Goal: Task Accomplishment & Management: Use online tool/utility

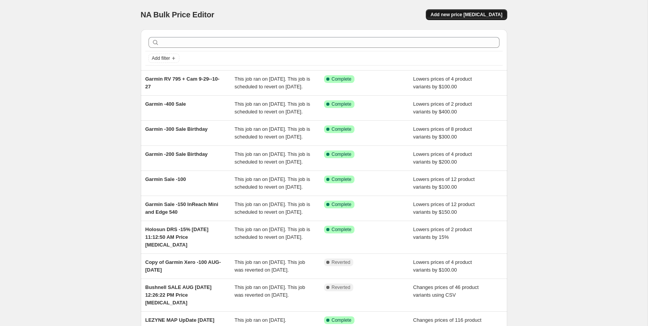
click at [474, 13] on span "Add new price change job" at bounding box center [466, 15] width 72 height 6
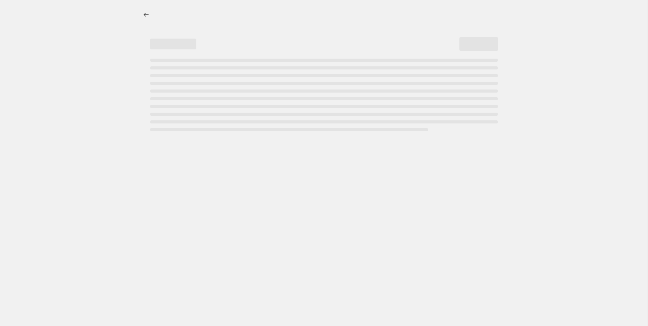
select select "percentage"
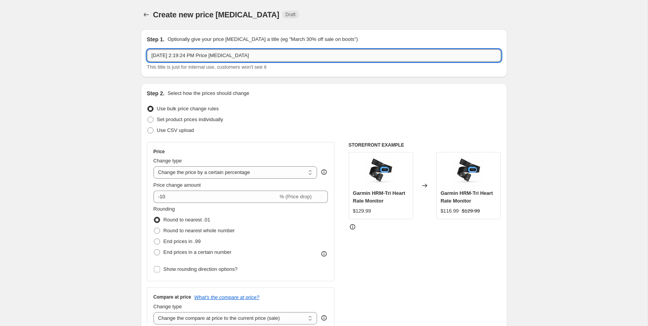
click at [151, 54] on input "Sep 29, 2025, 2:19:24 PM Price change job" at bounding box center [324, 55] width 354 height 12
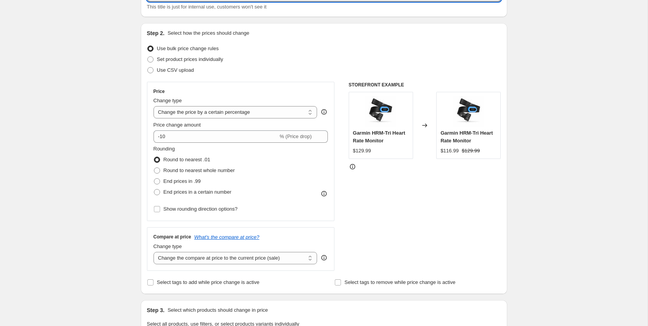
scroll to position [61, 0]
type input "Garmin Venu X1 -100 Sep 29, 2025, 2:19:24 PM Price change job"
click at [214, 113] on select "Change the price to a certain amount Change the price by a certain amount Chang…" at bounding box center [235, 111] width 164 height 12
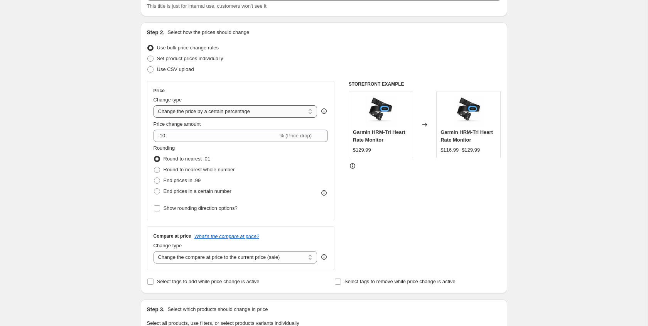
select select "by"
click at [153, 105] on select "Change the price to a certain amount Change the price by a certain amount Chang…" at bounding box center [235, 111] width 164 height 12
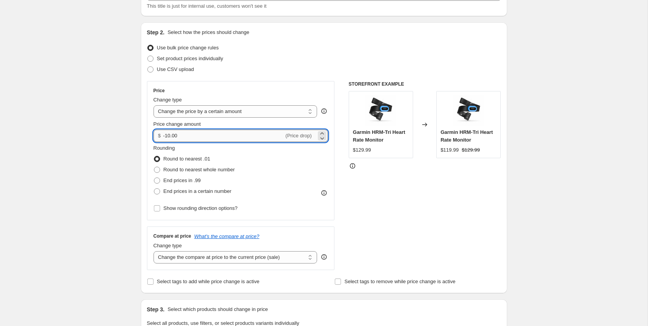
click at [169, 137] on input "-10.00" at bounding box center [223, 136] width 121 height 12
type input "-100.00"
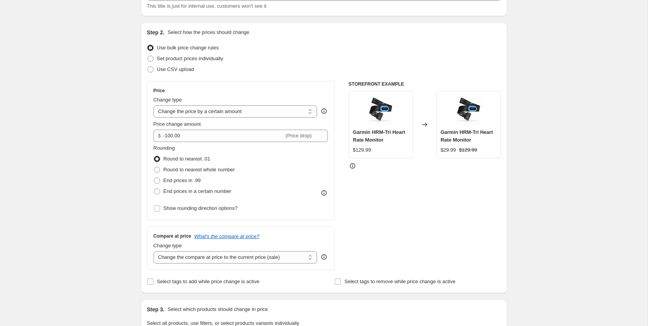
click at [139, 159] on div "Step 1. Optionally give your price change job a title (eg "March 30% off sale o…" at bounding box center [321, 317] width 372 height 711
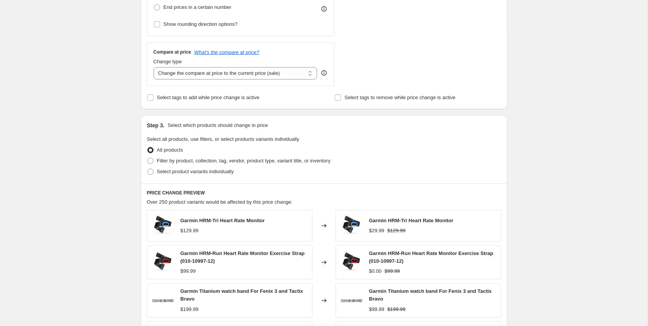
scroll to position [245, 0]
click at [155, 174] on label "Select product variants individually" at bounding box center [190, 171] width 87 height 11
click at [148, 169] on input "Select product variants individually" at bounding box center [147, 168] width 0 height 0
radio input "true"
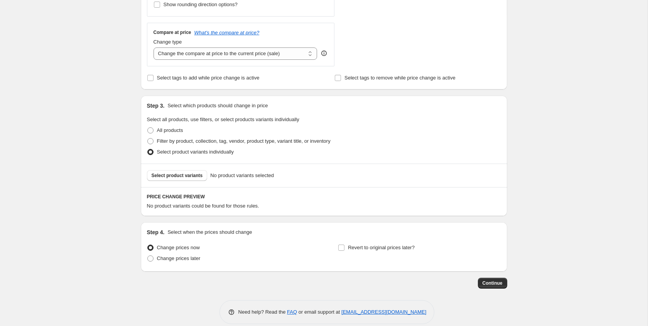
scroll to position [274, 0]
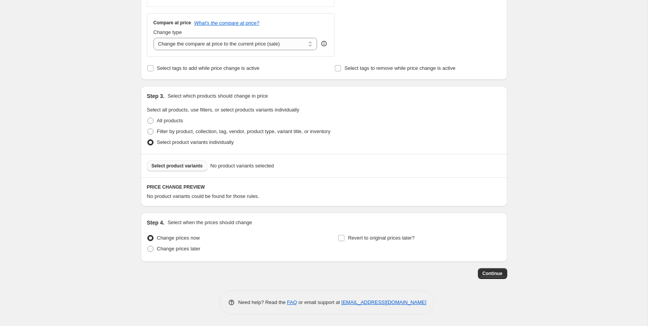
click at [172, 165] on span "Select product variants" at bounding box center [177, 166] width 51 height 6
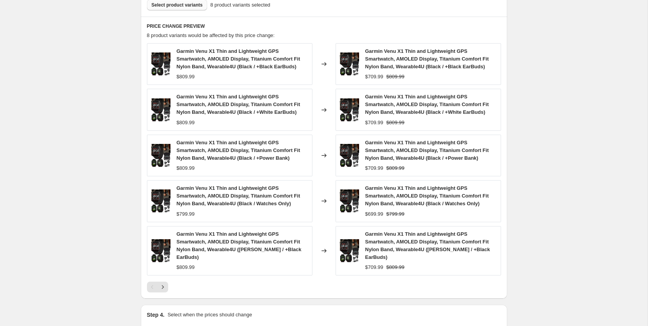
scroll to position [519, 0]
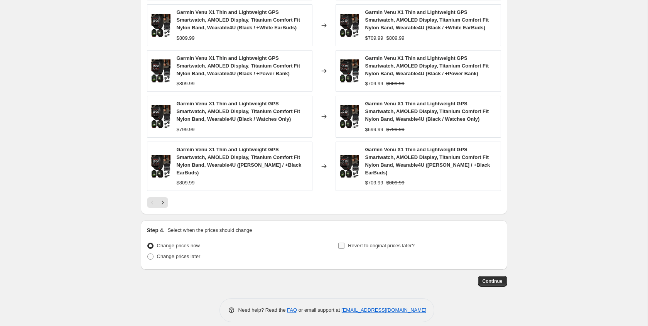
click at [341, 243] on input "Revert to original prices later?" at bounding box center [341, 246] width 6 height 6
checkbox input "true"
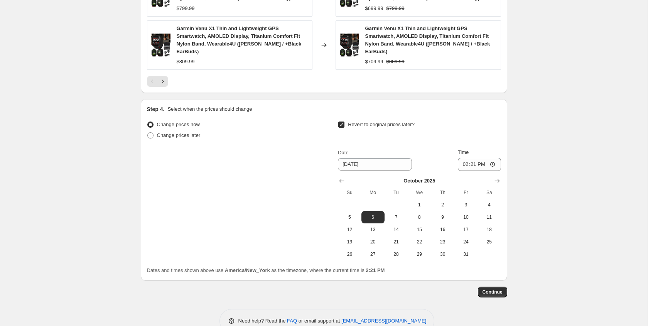
scroll to position [651, 0]
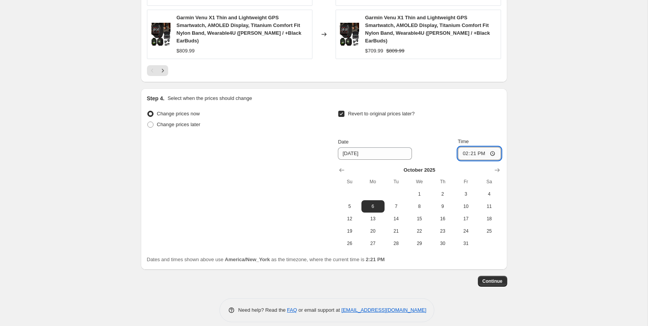
click at [461, 147] on input "14:21" at bounding box center [479, 153] width 43 height 13
type input "00:00"
click at [442, 147] on div "Date 10/6/2025 Time 00:00" at bounding box center [419, 149] width 163 height 22
click at [496, 278] on span "Continue" at bounding box center [492, 281] width 20 height 6
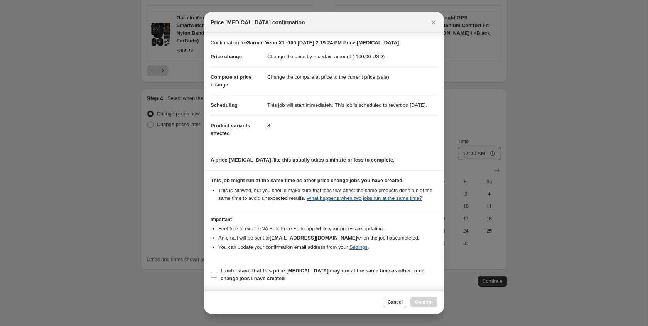
scroll to position [14, 0]
click at [214, 277] on input "I understand that this price change job may run at the same time as other price…" at bounding box center [214, 274] width 6 height 6
checkbox input "true"
click at [420, 303] on span "Confirm" at bounding box center [424, 302] width 18 height 6
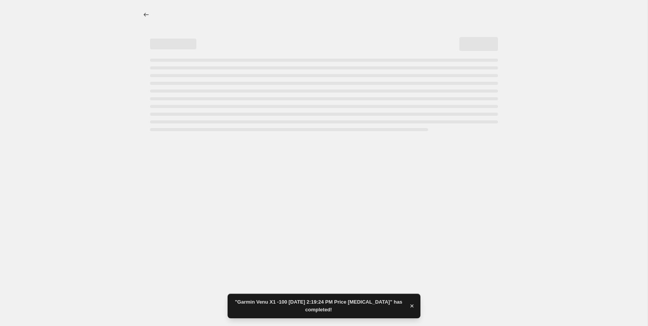
select select "by"
